Goal: Task Accomplishment & Management: Manage account settings

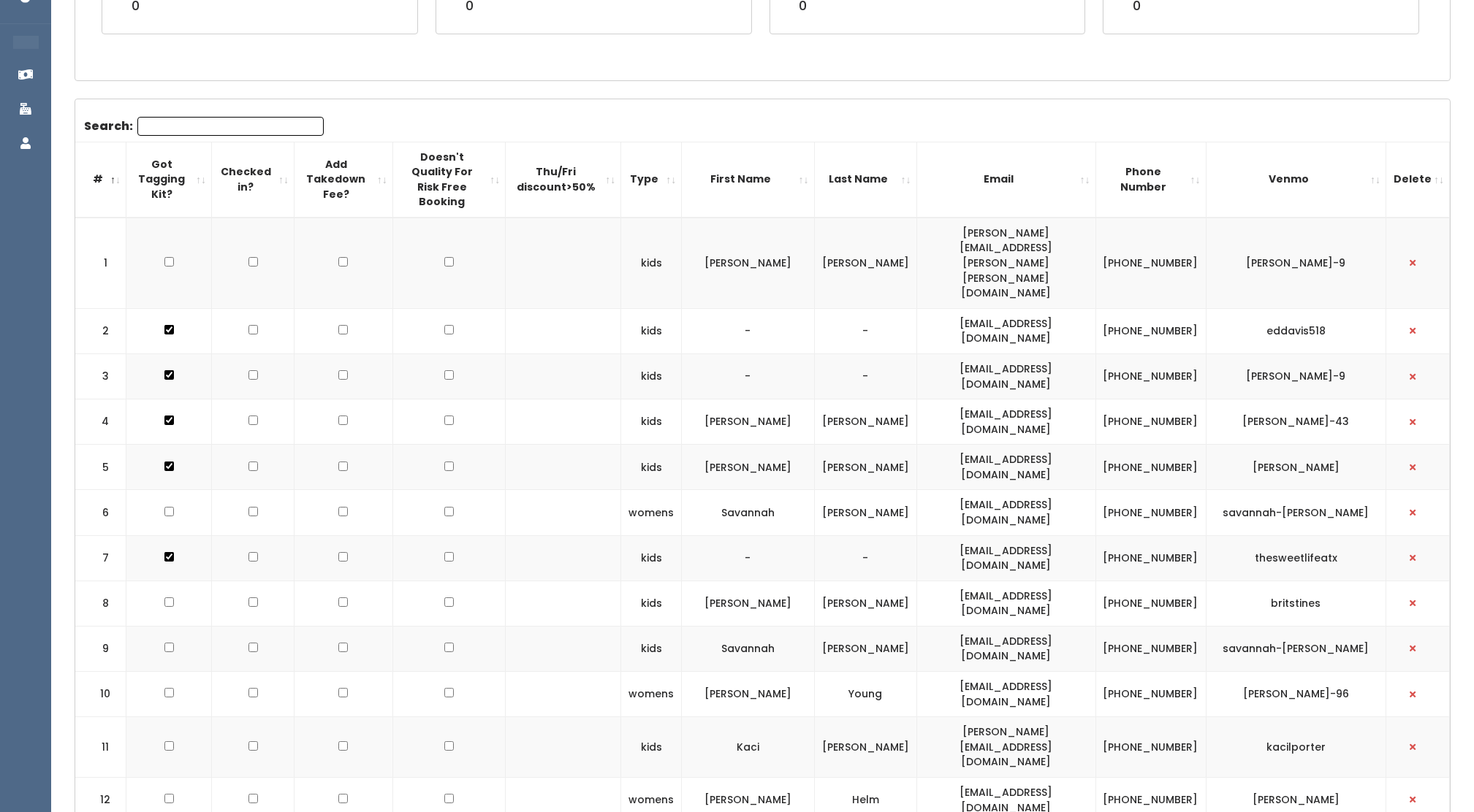
scroll to position [148, 0]
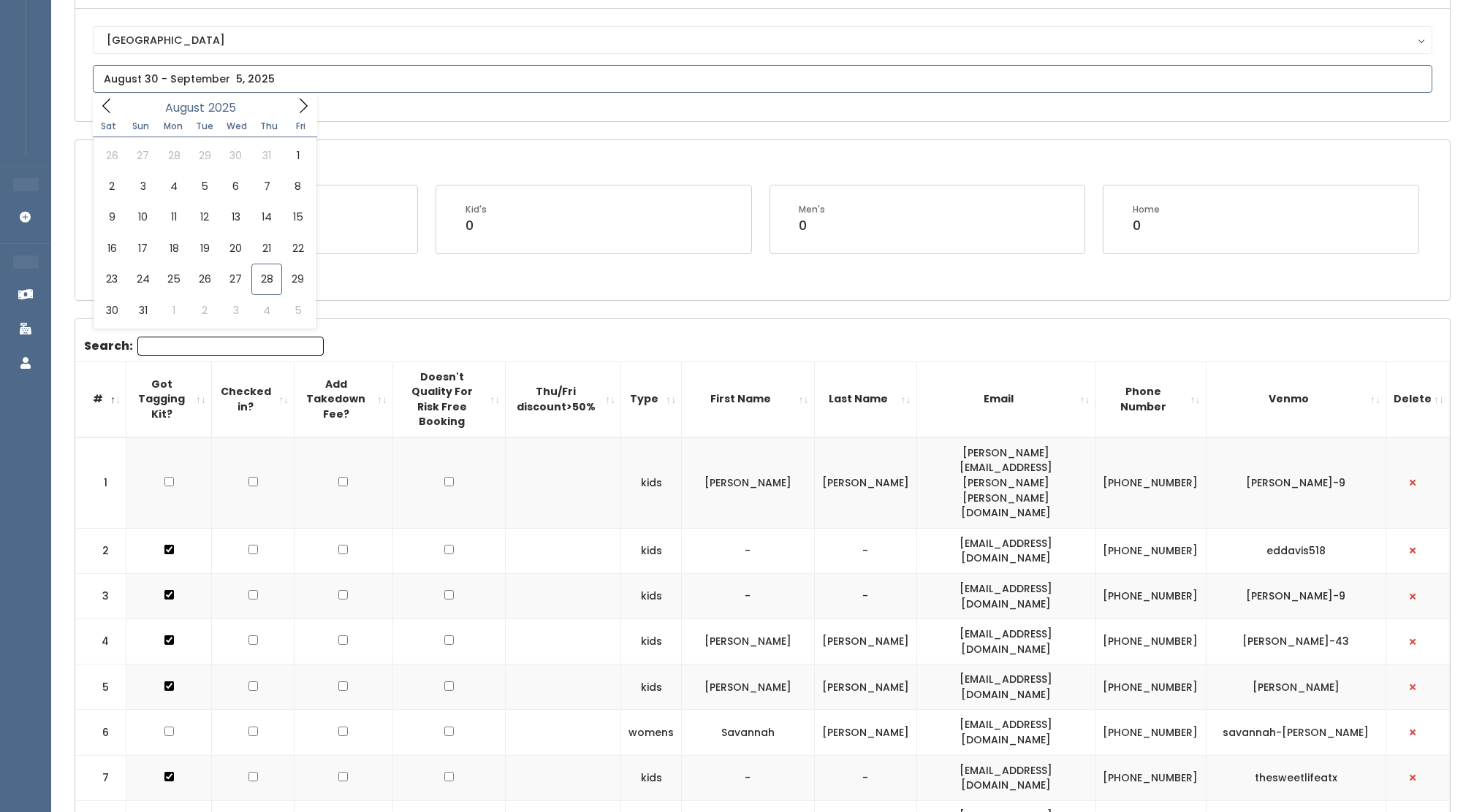
click at [218, 82] on input "text" at bounding box center [762, 79] width 1339 height 28
type input "August 30 to September 5"
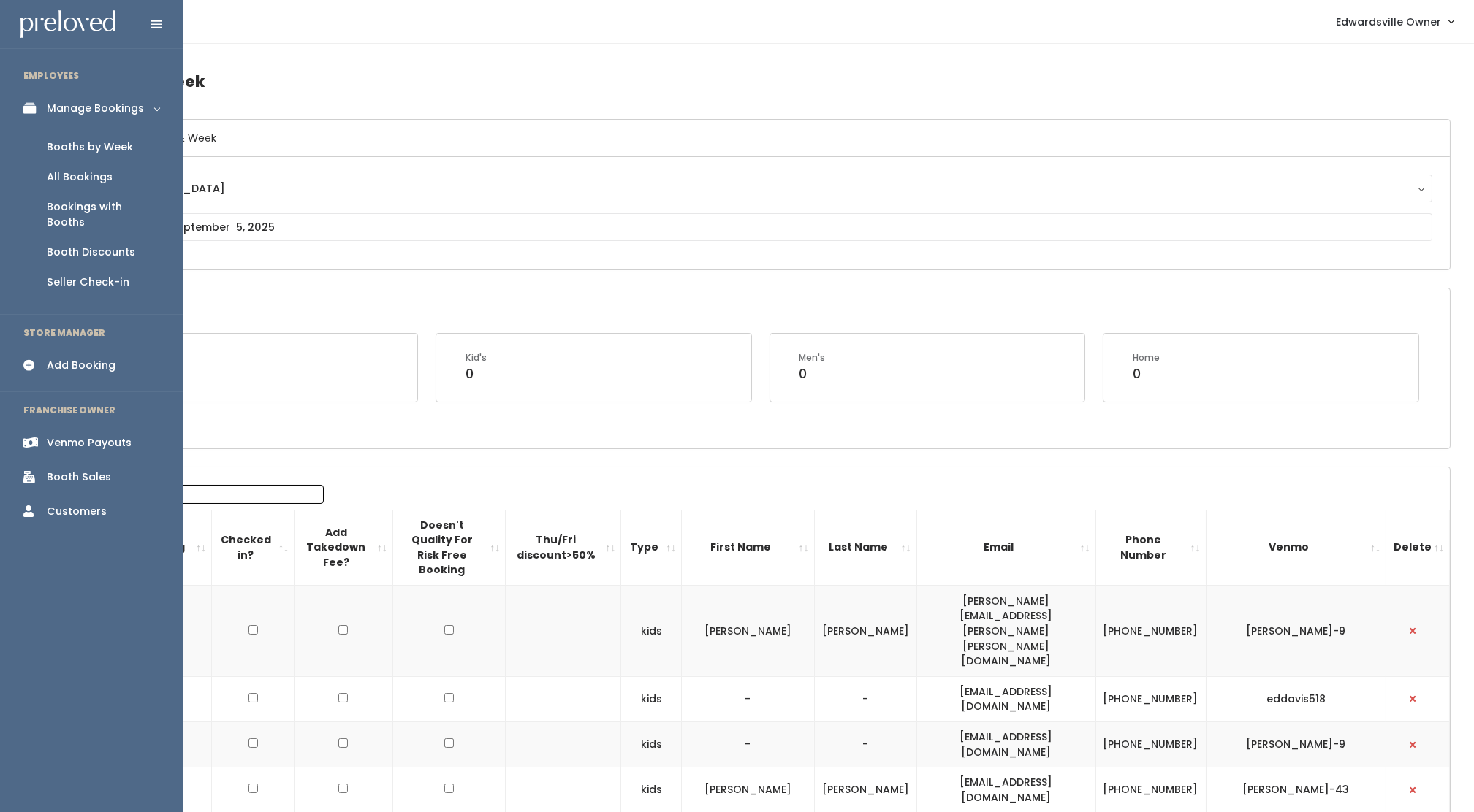
click at [63, 435] on div "Venmo Payouts" at bounding box center [89, 443] width 85 height 15
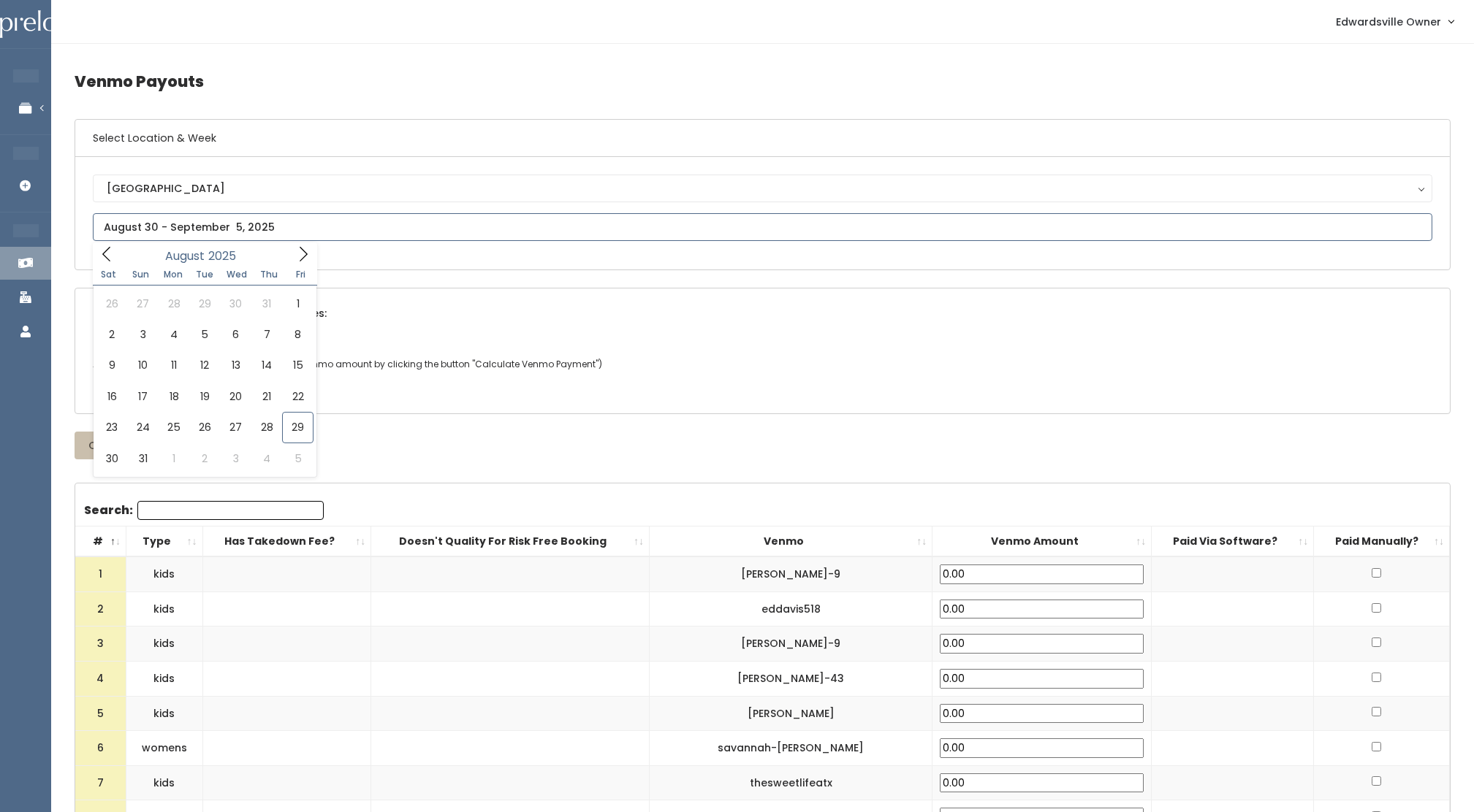
click at [178, 221] on input "text" at bounding box center [762, 227] width 1339 height 28
type input "August 23 to August 29"
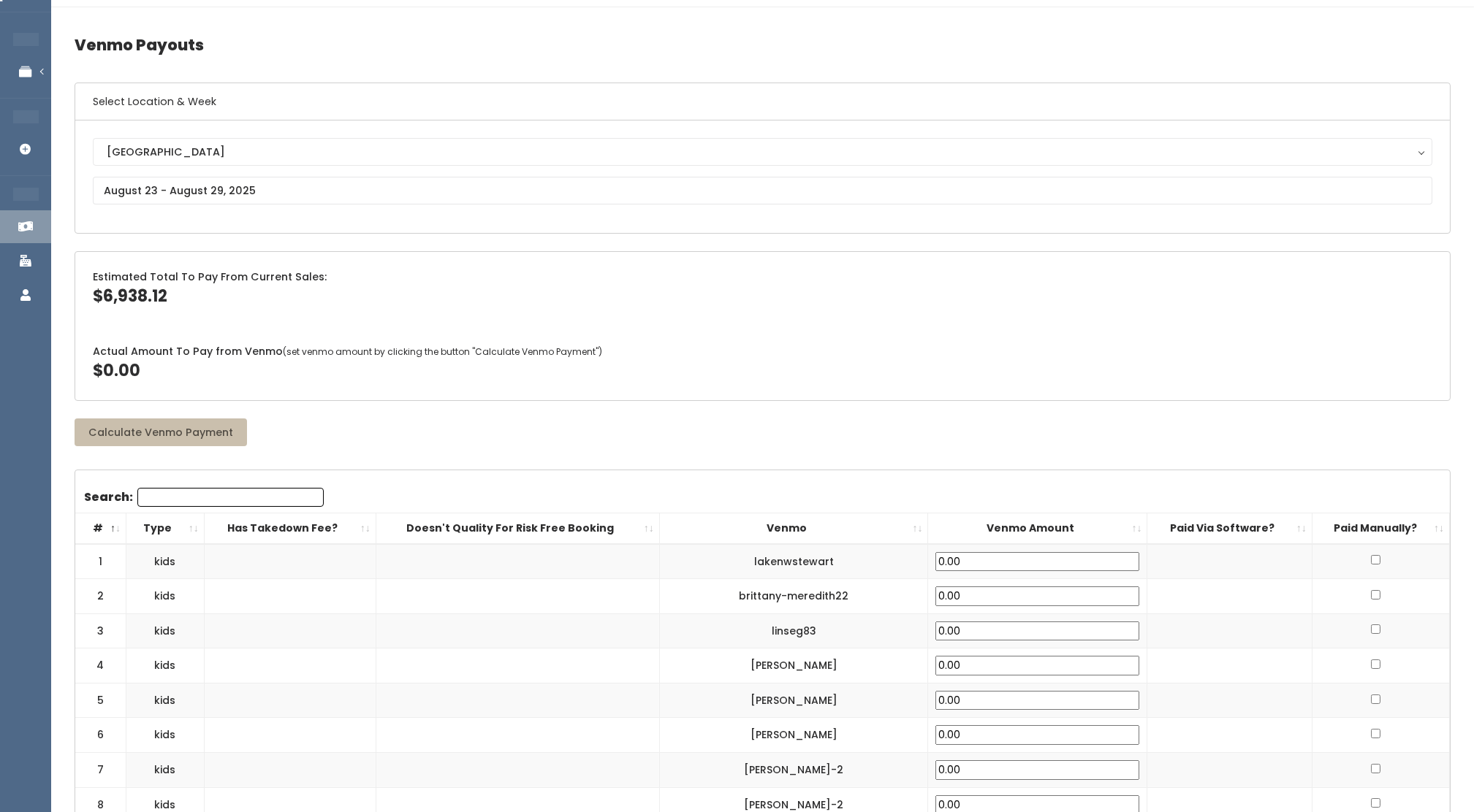
scroll to position [38, 0]
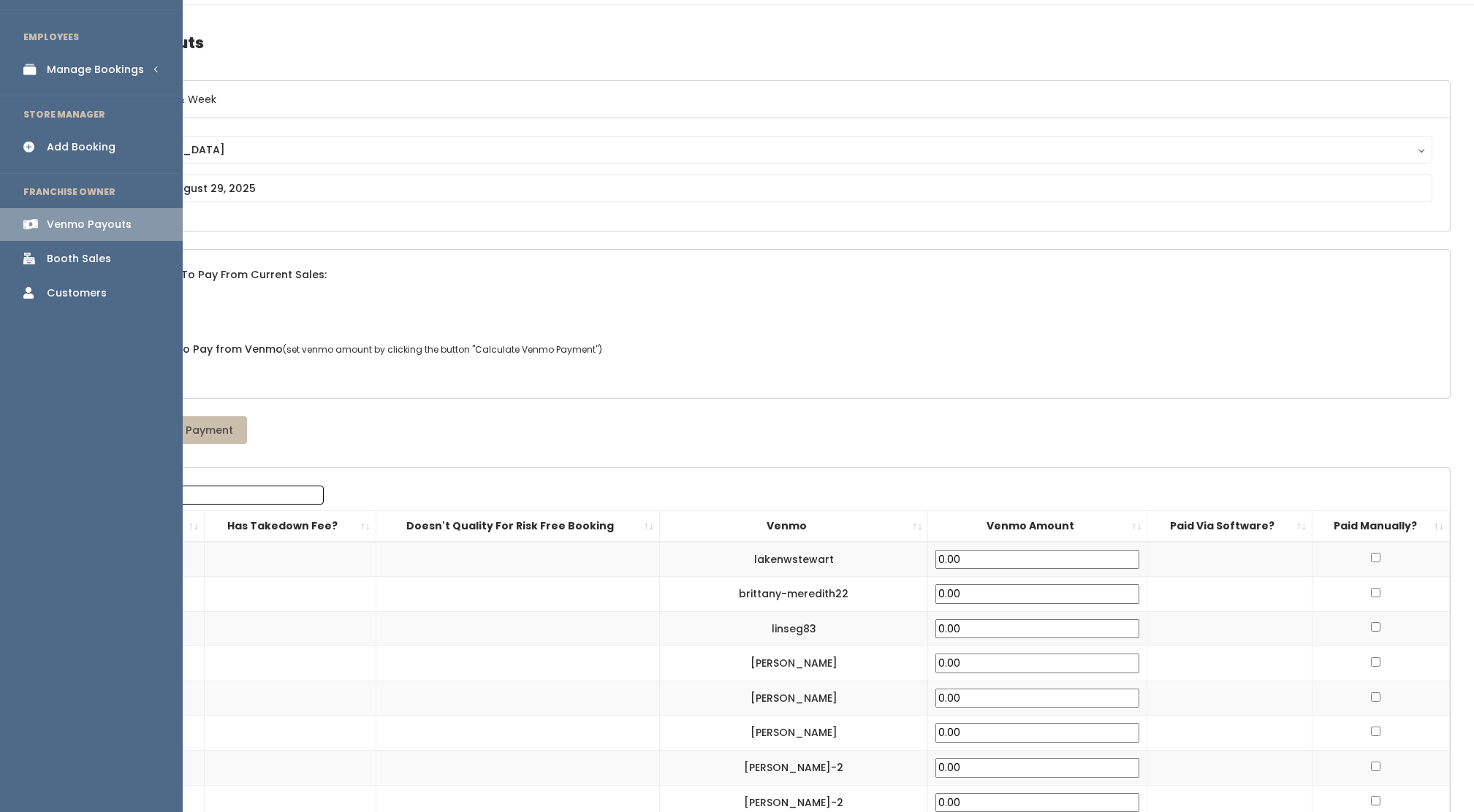
click at [78, 253] on div "Booth Sales" at bounding box center [79, 259] width 65 height 15
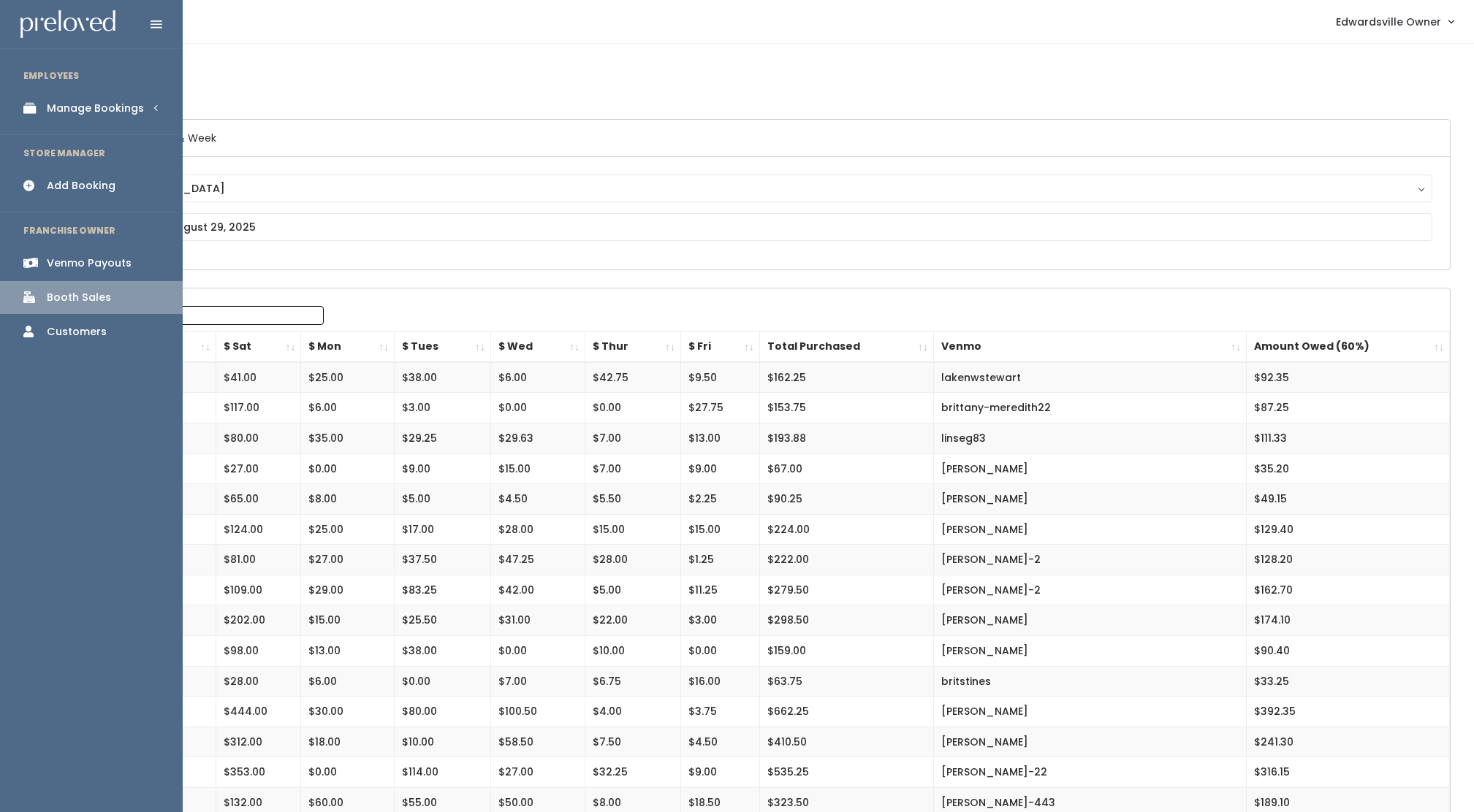
click at [111, 104] on div "Manage Bookings" at bounding box center [95, 108] width 97 height 15
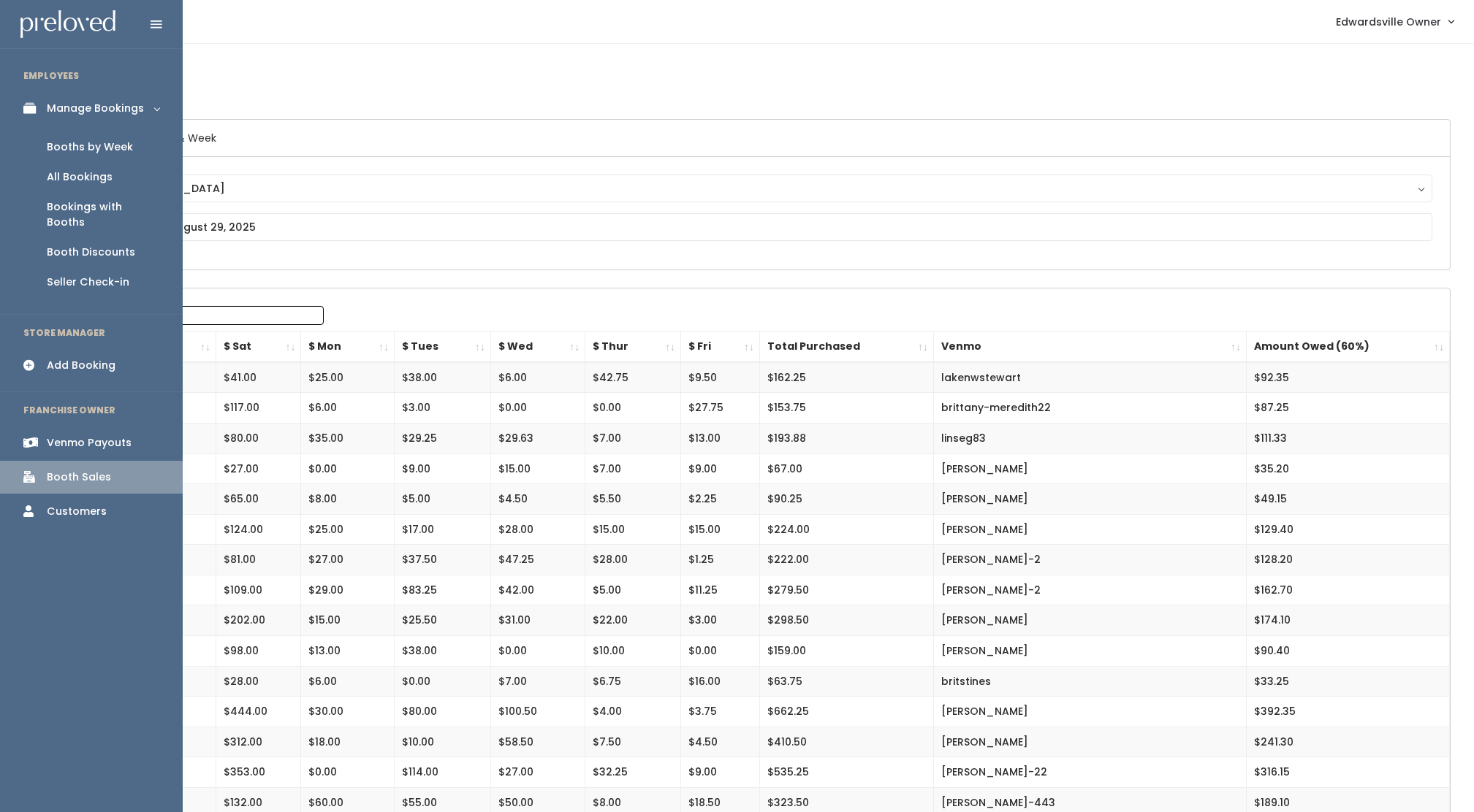
click at [101, 140] on div "Booths by Week" at bounding box center [90, 147] width 86 height 15
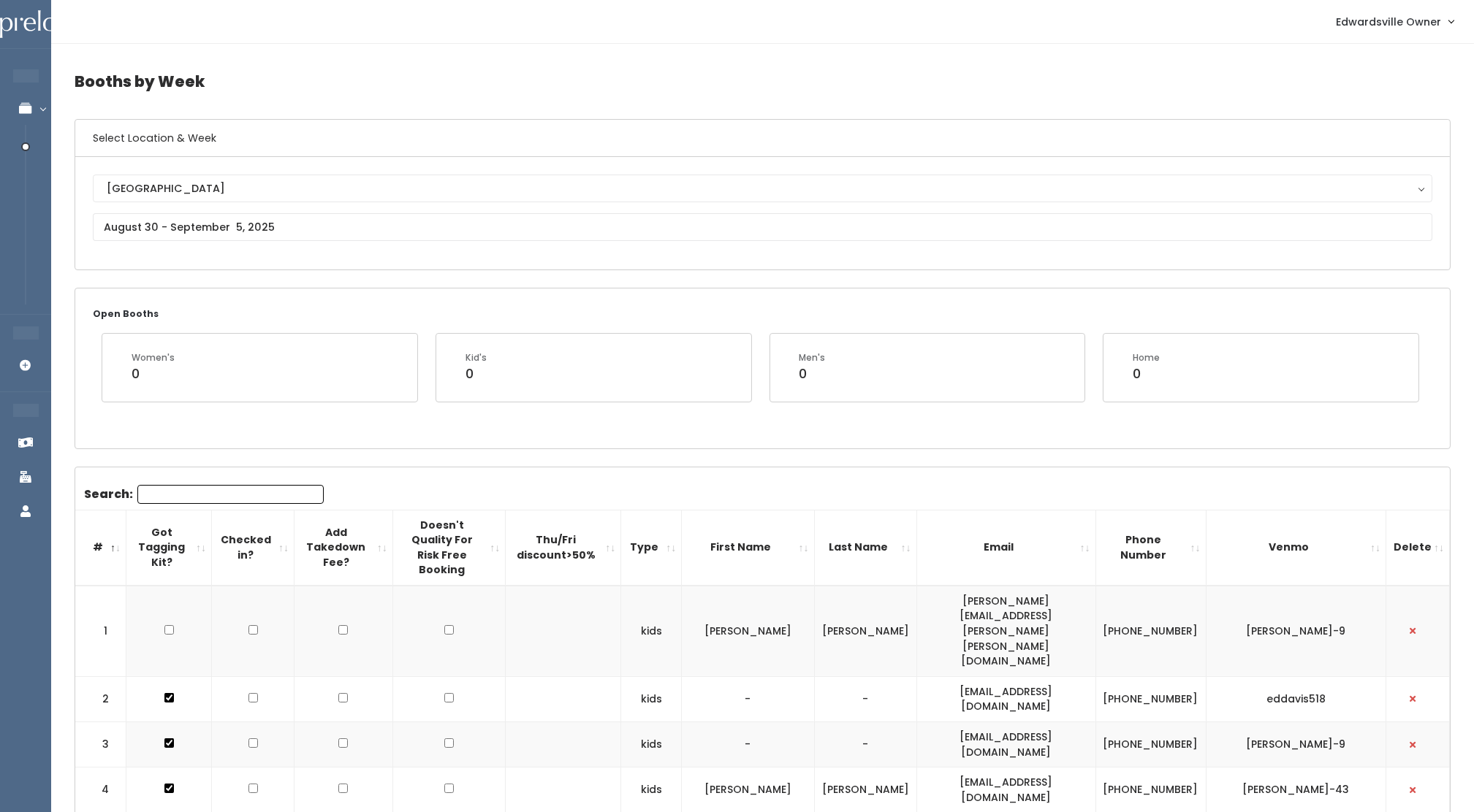
click at [250, 186] on div "[GEOGRAPHIC_DATA]" at bounding box center [762, 188] width 1312 height 16
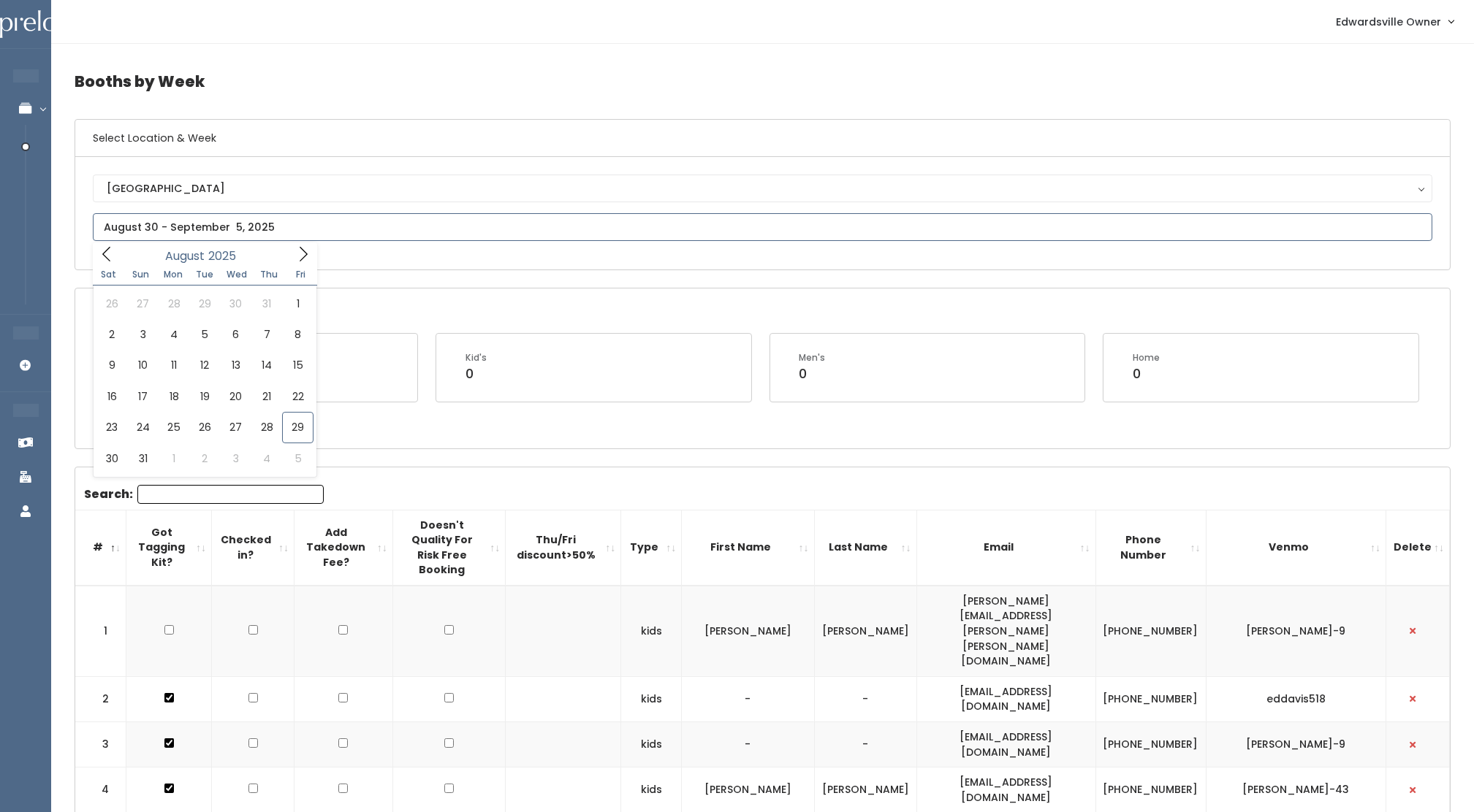
click at [234, 236] on input "text" at bounding box center [762, 227] width 1339 height 28
type input "August 23 to August 29"
